Goal: Communication & Community: Answer question/provide support

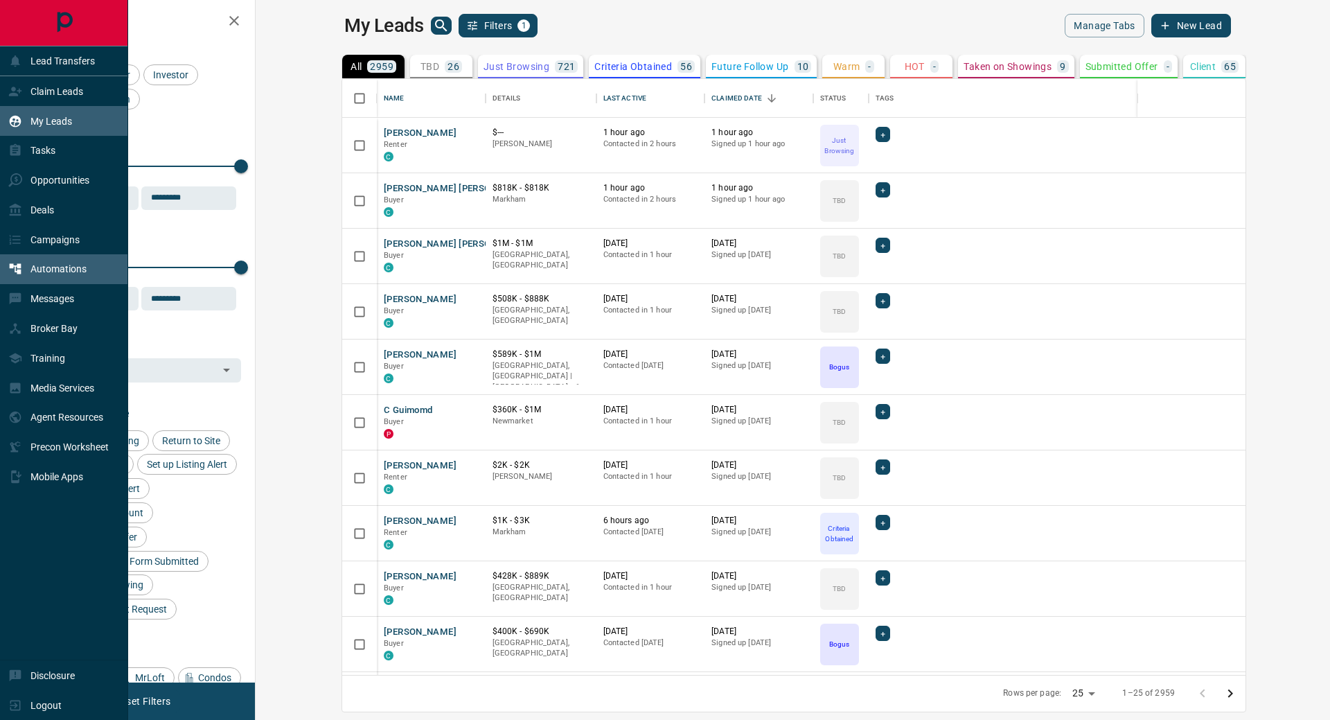
scroll to position [586, 1058]
click at [55, 302] on p "Messages" at bounding box center [52, 298] width 44 height 11
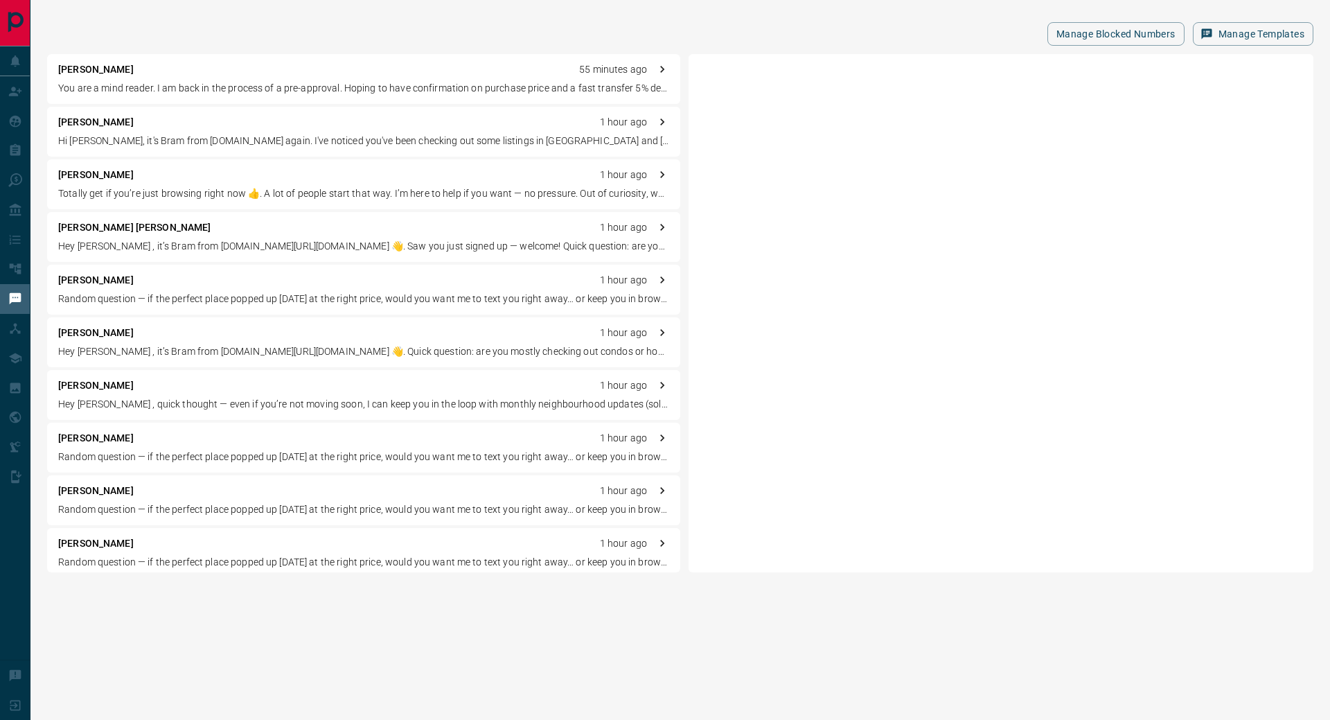
click at [292, 80] on div "[PERSON_NAME] 55 minutes ago You are a mind reader. I am back in the process of…" at bounding box center [363, 79] width 633 height 50
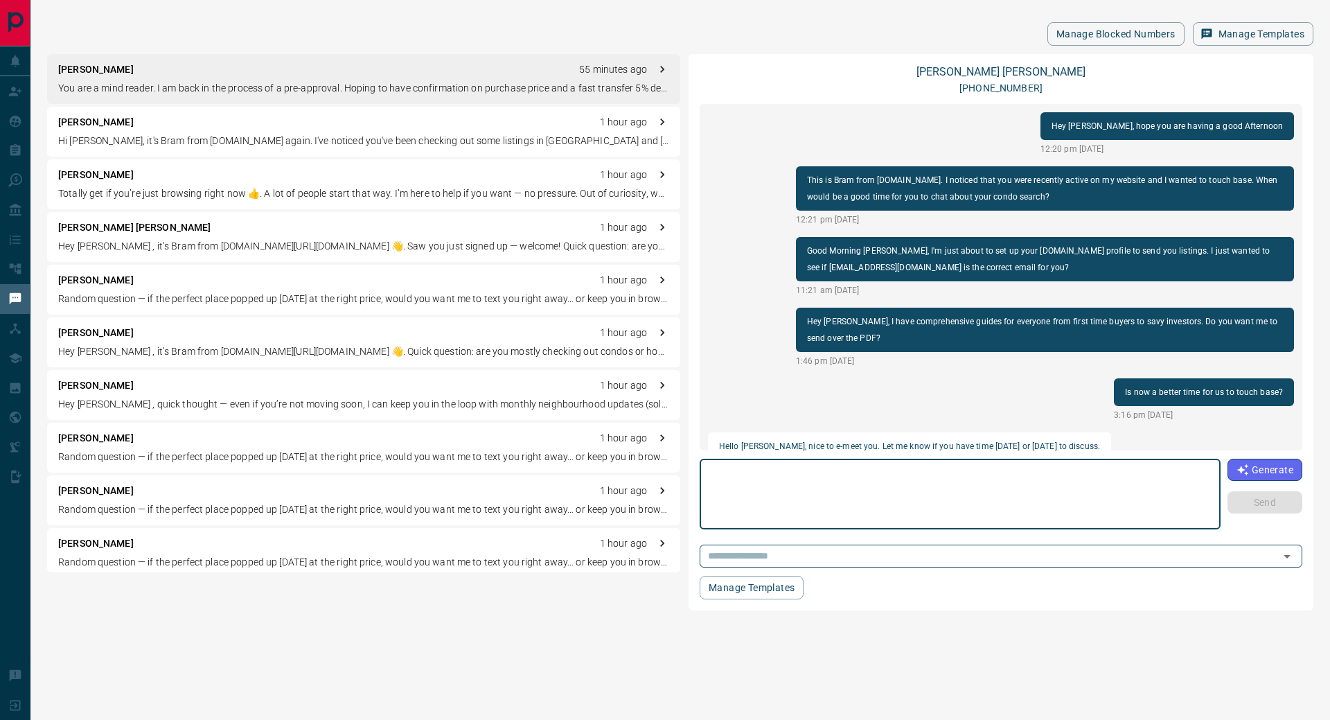
scroll to position [832, 0]
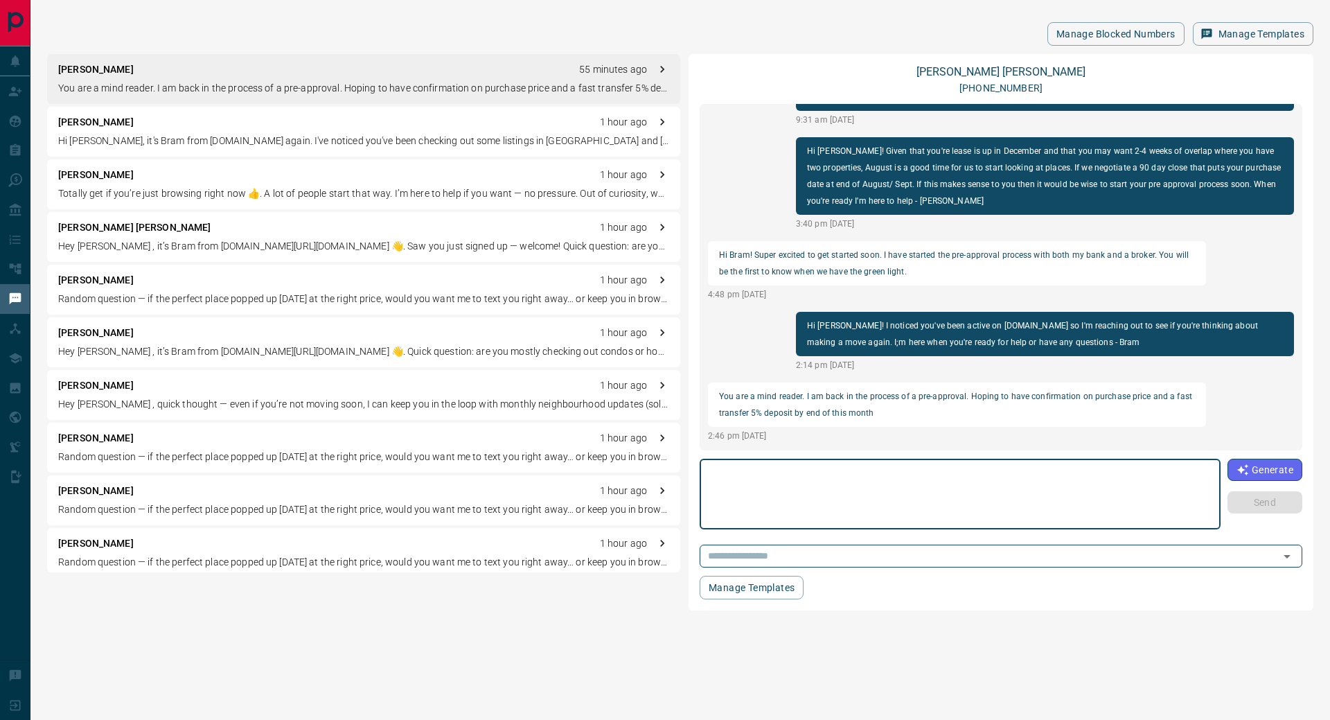
click at [838, 488] on textarea at bounding box center [961, 494] width 502 height 59
type textarea "*"
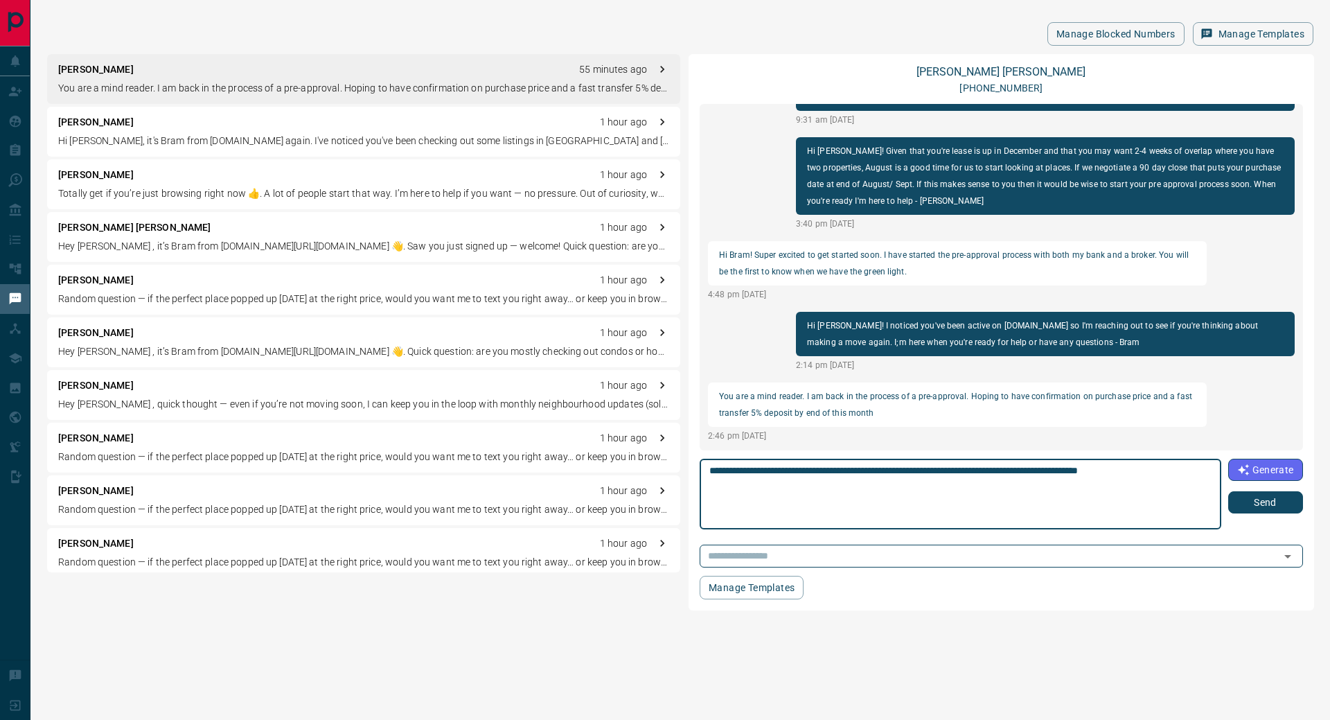
type textarea "**********"
click at [1268, 502] on button "Send" at bounding box center [1266, 502] width 75 height 22
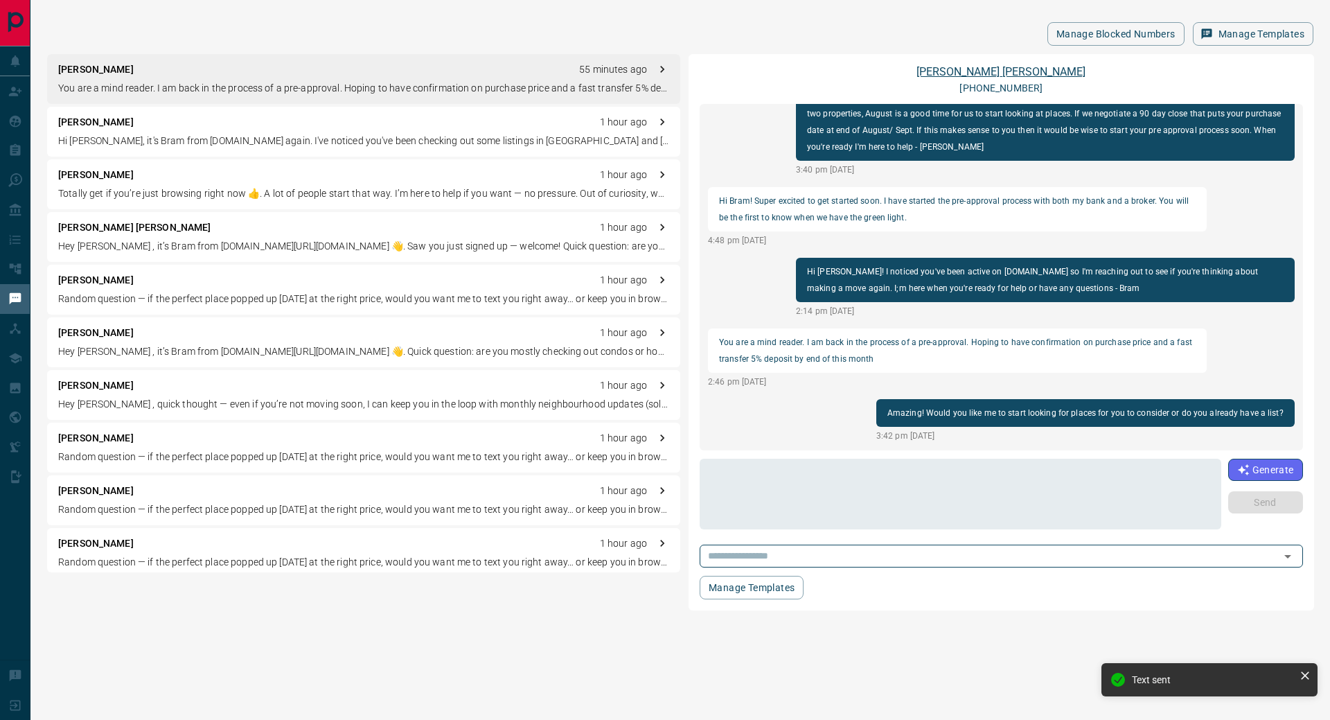
scroll to position [940, 0]
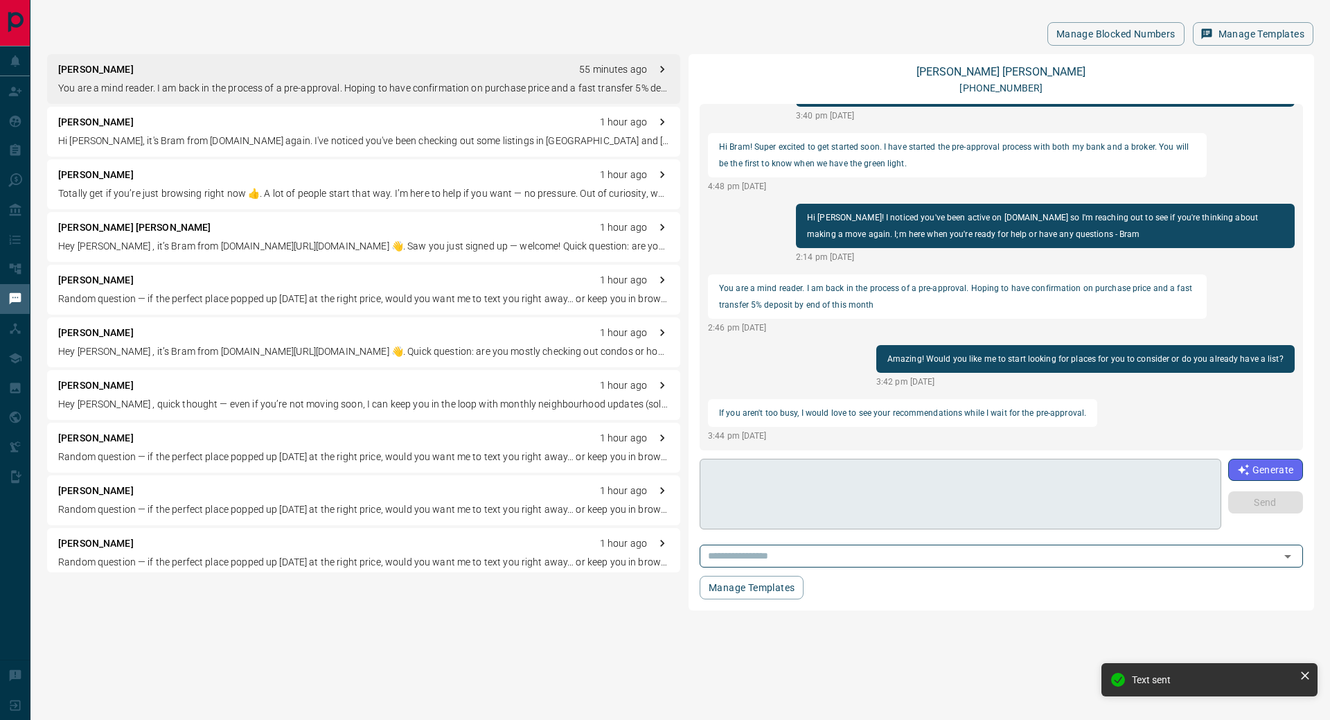
click at [862, 491] on textarea at bounding box center [961, 494] width 502 height 59
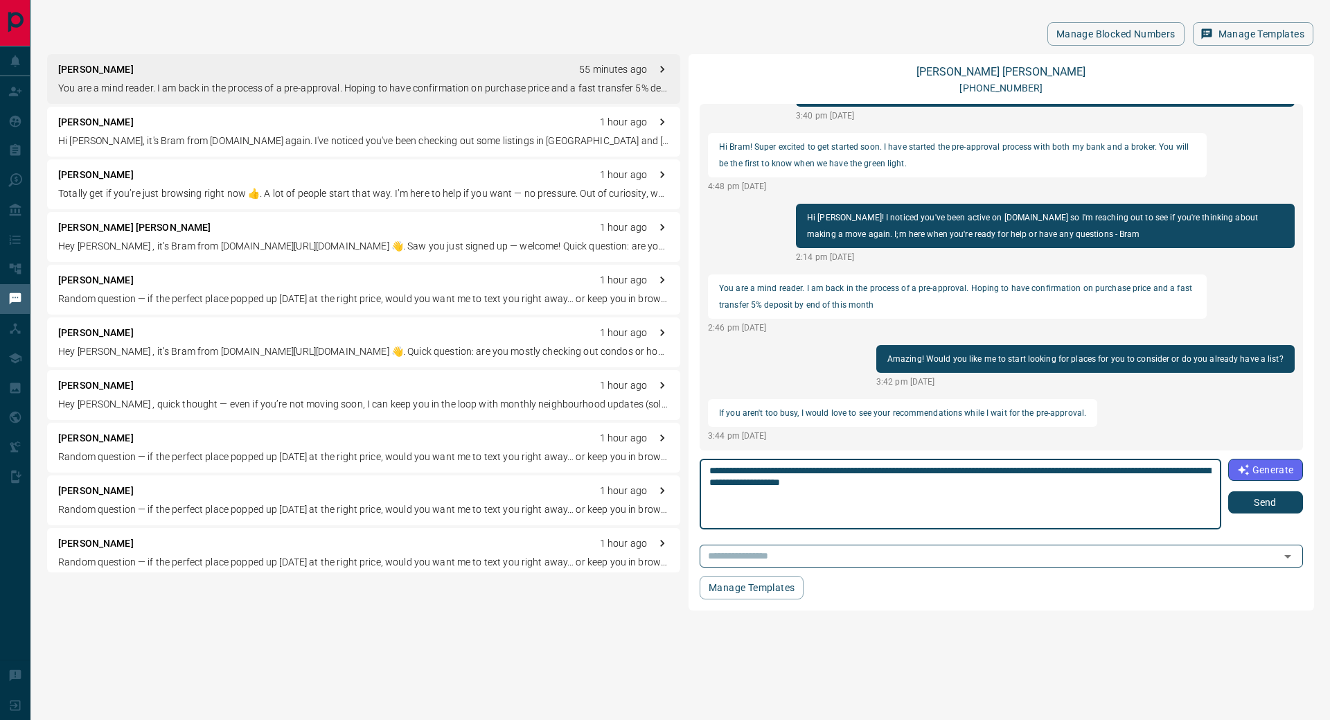
type textarea "**********"
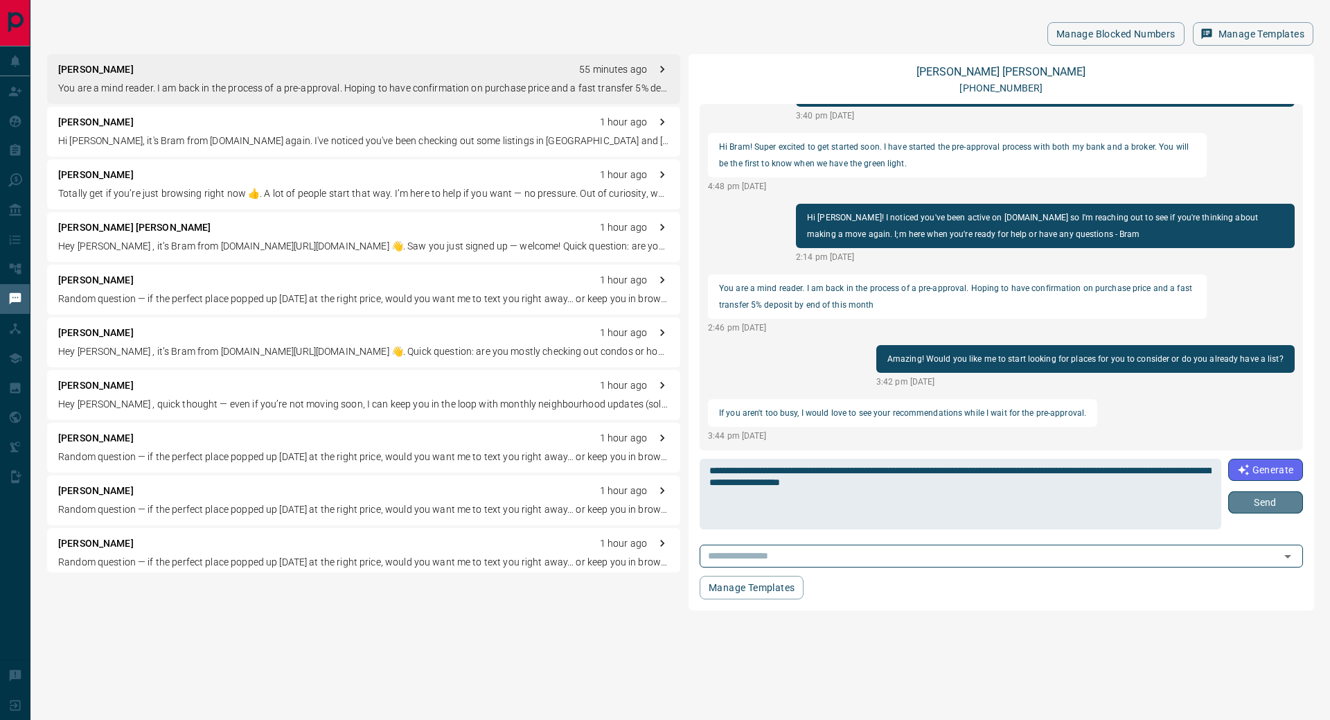
click at [1281, 498] on button "Send" at bounding box center [1266, 502] width 75 height 22
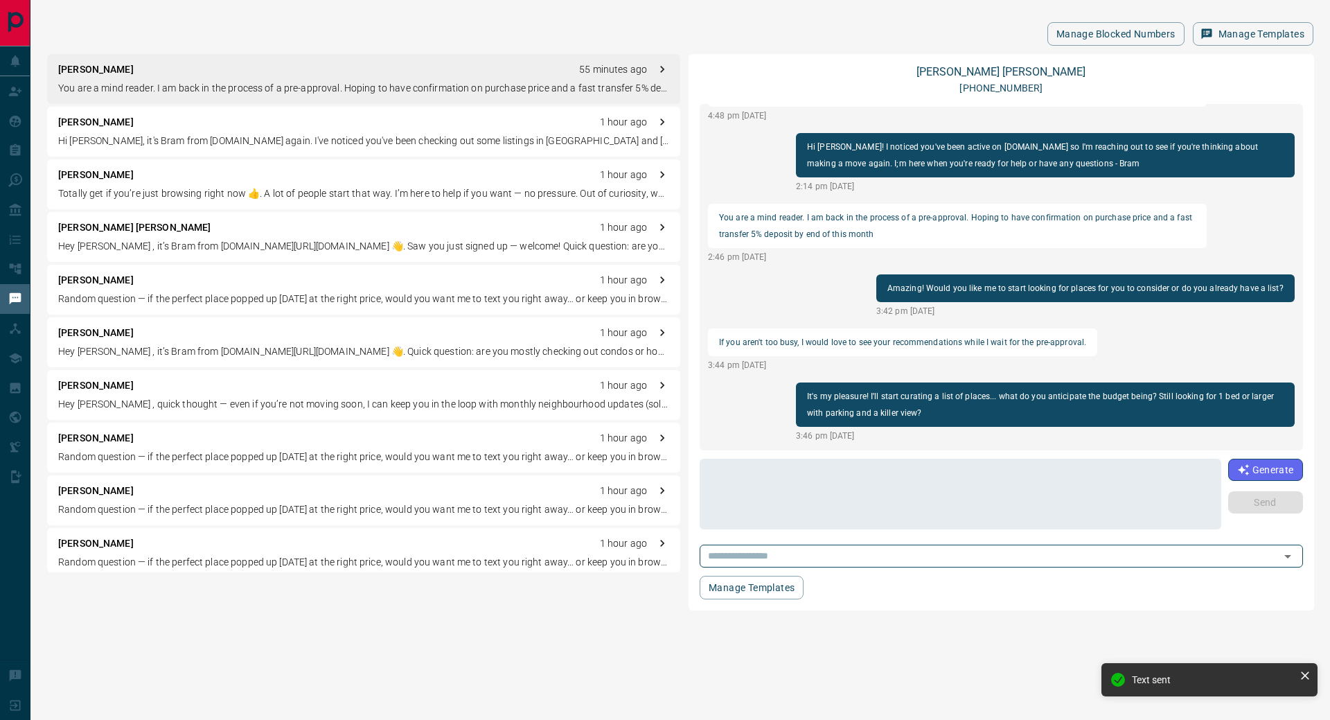
scroll to position [1098, 0]
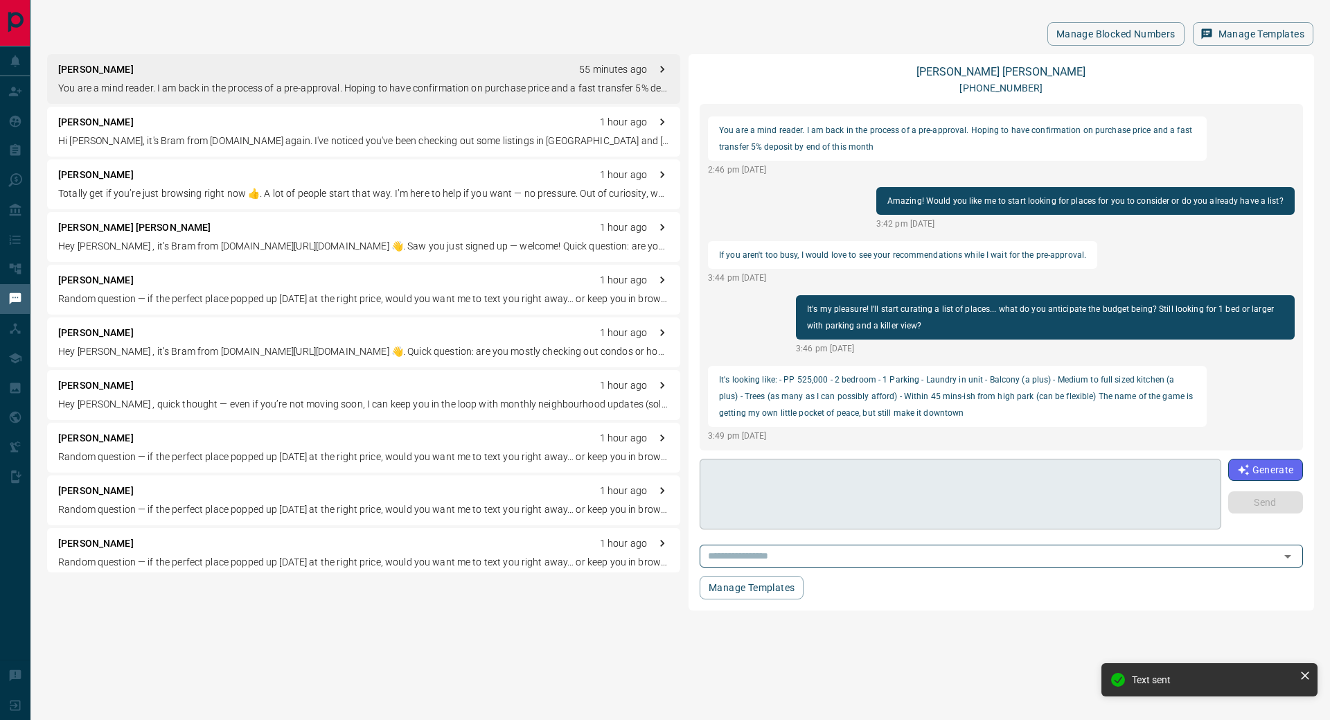
click at [919, 491] on textarea at bounding box center [961, 494] width 502 height 59
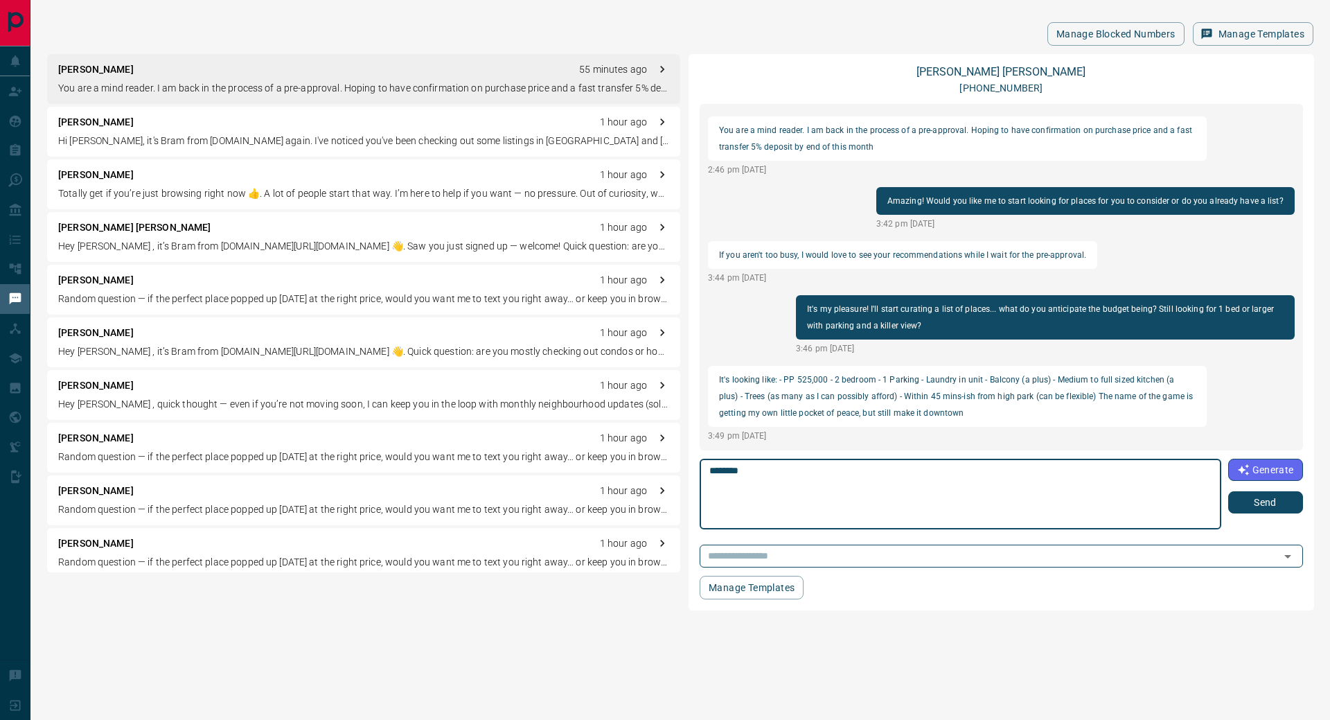
click at [880, 468] on textarea "*******" at bounding box center [961, 494] width 502 height 59
type textarea "**********"
click at [1276, 502] on button "Send" at bounding box center [1266, 502] width 75 height 22
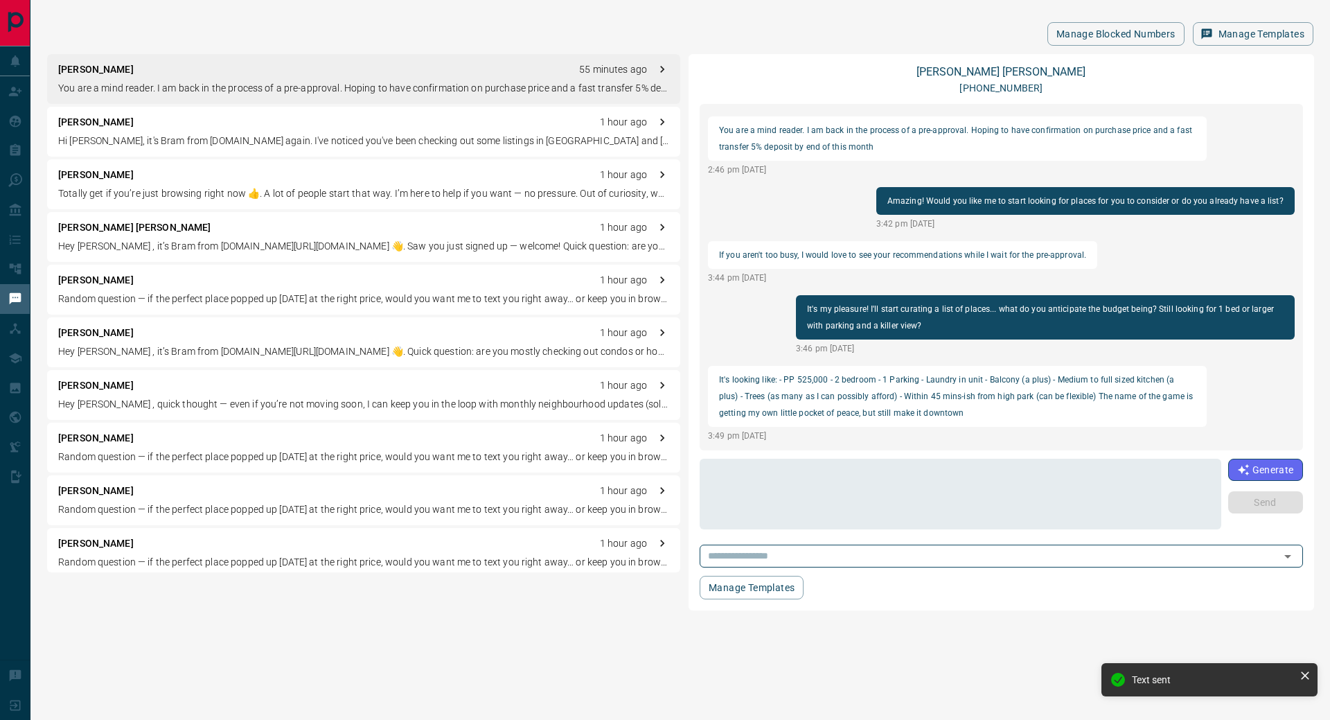
scroll to position [1152, 0]
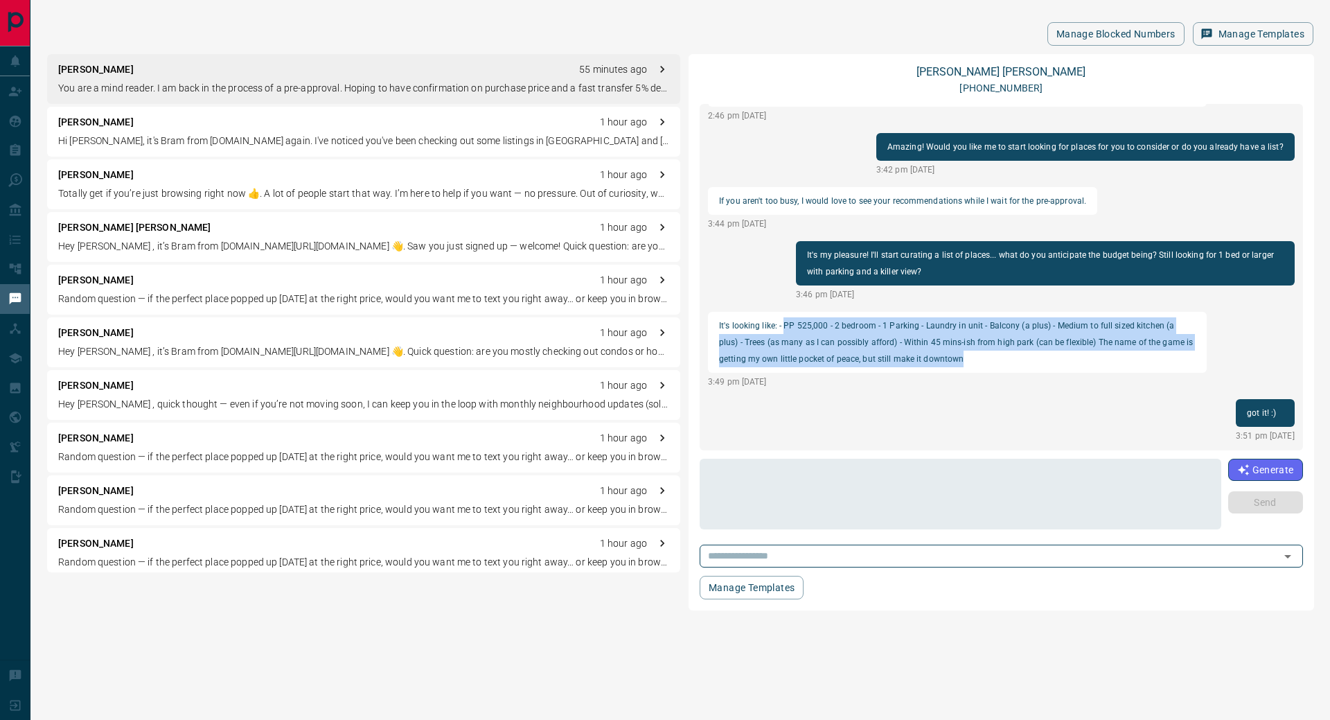
drag, startPoint x: 784, startPoint y: 325, endPoint x: 988, endPoint y: 358, distance: 207.1
click at [988, 358] on p "It's looking like: - PP 525,000 - 2 bedroom - 1 Parking - Laundry in unit - Bal…" at bounding box center [957, 342] width 477 height 50
copy p "PP 525,000 - 2 bedroom - 1 Parking - Laundry in unit - Balcony (a plus) - Mediu…"
click at [1017, 70] on link "[PERSON_NAME]" at bounding box center [1001, 71] width 169 height 13
